Goal: Information Seeking & Learning: Learn about a topic

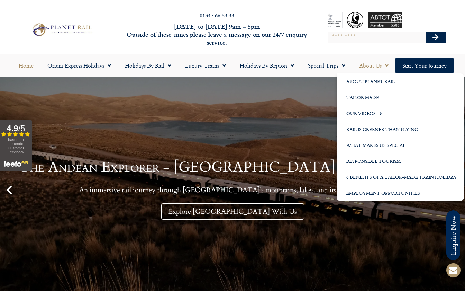
click at [379, 66] on link "About Us" at bounding box center [373, 65] width 43 height 16
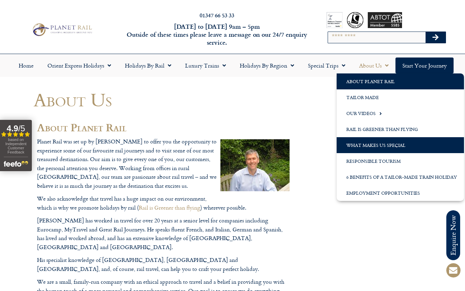
click at [375, 145] on link "What Makes us Special" at bounding box center [400, 145] width 127 height 16
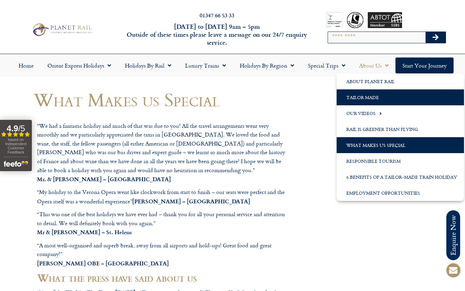
click at [370, 97] on link "Tailor Made" at bounding box center [400, 97] width 127 height 16
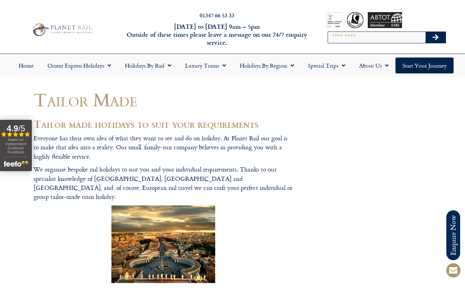
scroll to position [0, 0]
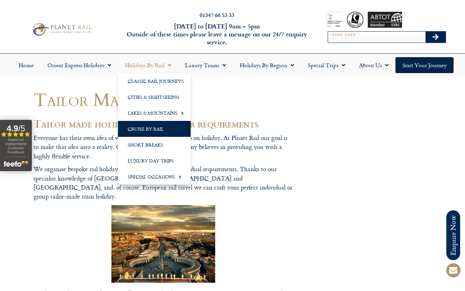
click at [153, 128] on link "Cruise by Rail" at bounding box center [154, 129] width 73 height 16
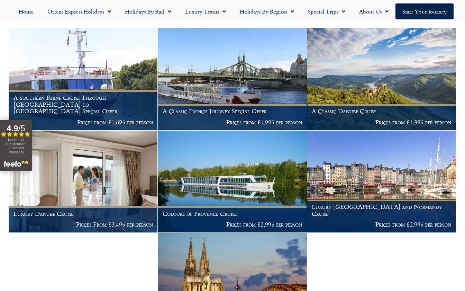
scroll to position [188, 0]
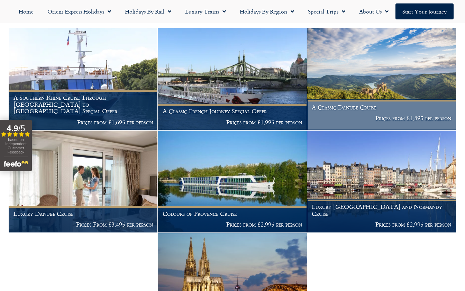
click at [359, 110] on h1 "A Classic Danube Cruise" at bounding box center [381, 107] width 139 height 7
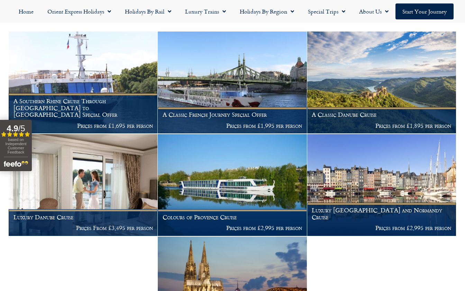
scroll to position [183, 0]
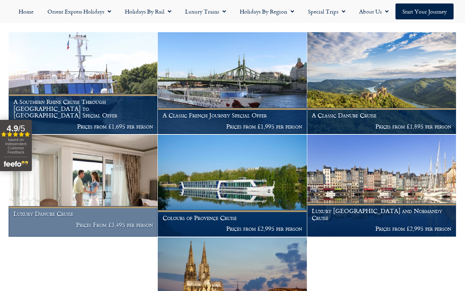
click at [115, 199] on img at bounding box center [83, 186] width 149 height 102
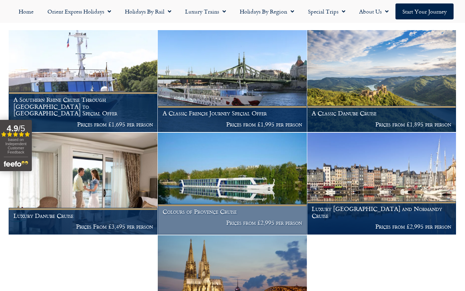
scroll to position [186, 0]
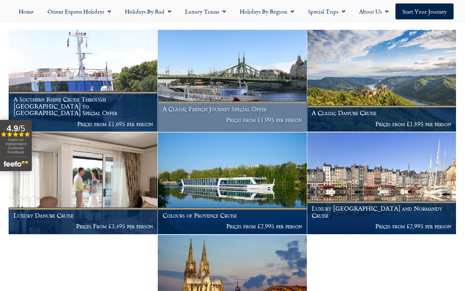
click at [250, 82] on img at bounding box center [232, 81] width 149 height 102
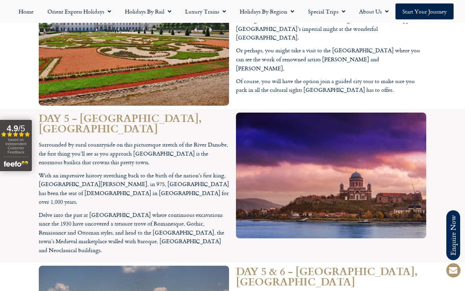
scroll to position [2098, 0]
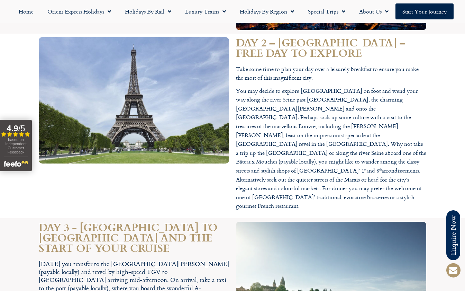
scroll to position [1499, 0]
